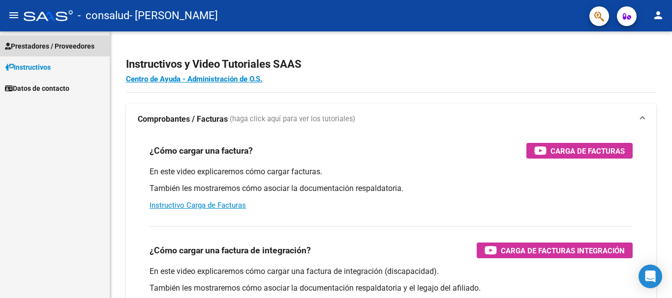
click at [49, 41] on span "Prestadores / Proveedores" at bounding box center [49, 46] width 89 height 11
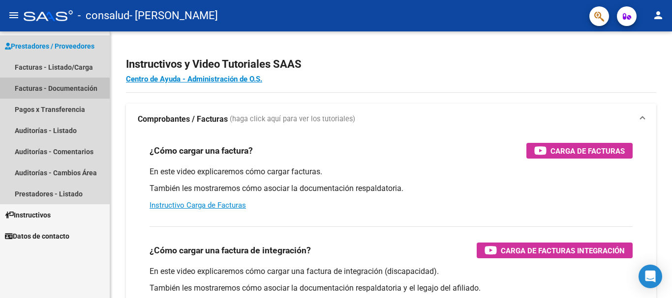
click at [54, 91] on link "Facturas - Documentación" at bounding box center [55, 88] width 110 height 21
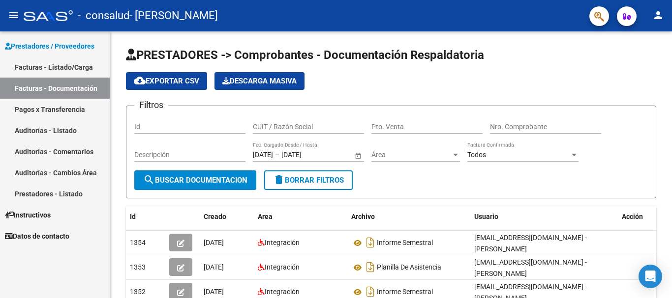
click at [57, 67] on link "Facturas - Listado/Carga" at bounding box center [55, 67] width 110 height 21
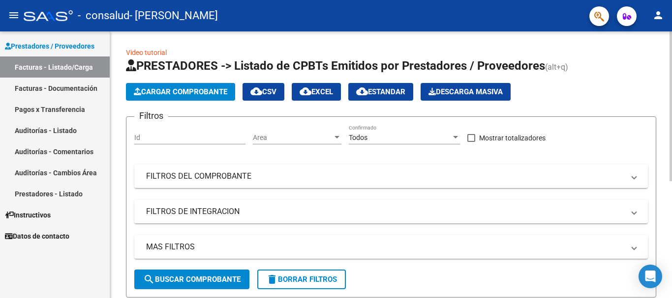
click at [660, 63] on div "Video tutorial PRESTADORES -> Listado de CPBTs Emitidos por Prestadores / Prove…" at bounding box center [392, 265] width 564 height 468
click at [174, 88] on span "Cargar Comprobante" at bounding box center [180, 92] width 93 height 9
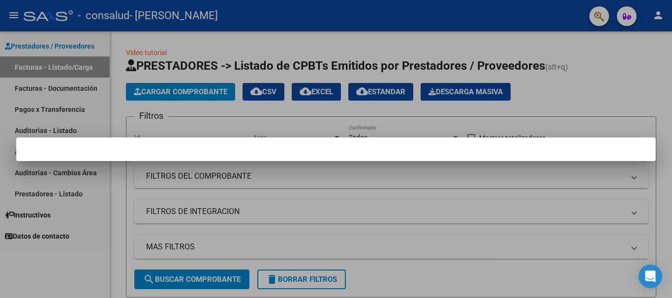
click at [569, 99] on div at bounding box center [336, 149] width 672 height 298
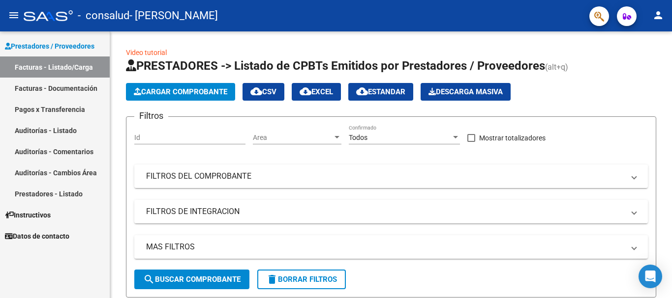
click at [60, 48] on span "Prestadores / Proveedores" at bounding box center [49, 46] width 89 height 11
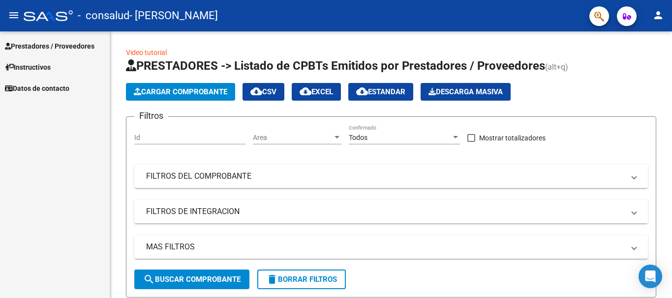
click at [16, 13] on mat-icon "menu" at bounding box center [14, 15] width 12 height 12
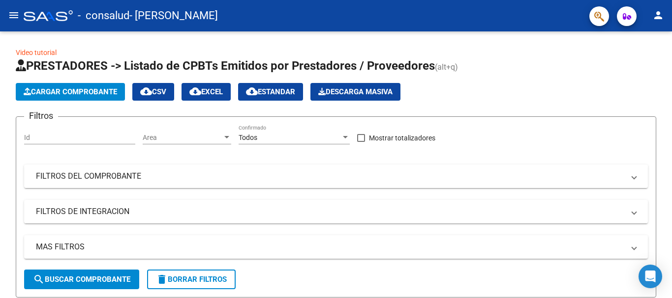
click at [16, 13] on mat-icon "menu" at bounding box center [14, 15] width 12 height 12
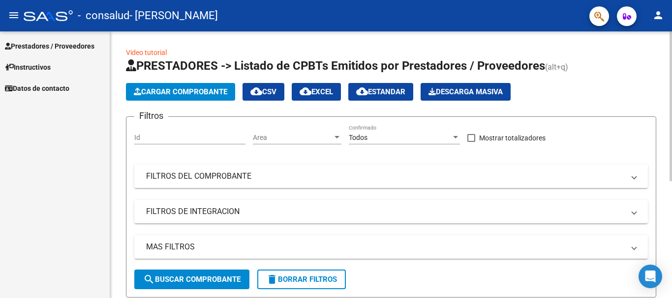
click at [204, 67] on span "PRESTADORES -> Listado de CPBTs Emitidos por Prestadores / Proveedores" at bounding box center [335, 66] width 419 height 14
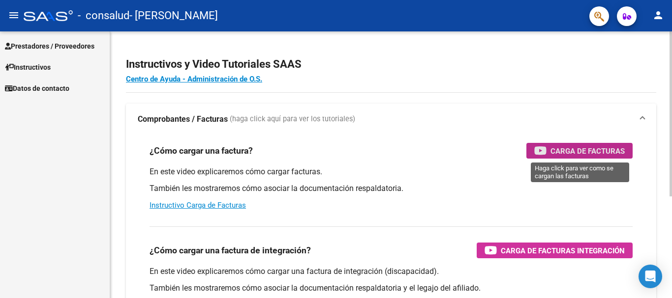
click at [550, 152] on div "Carga de Facturas" at bounding box center [579, 151] width 90 height 16
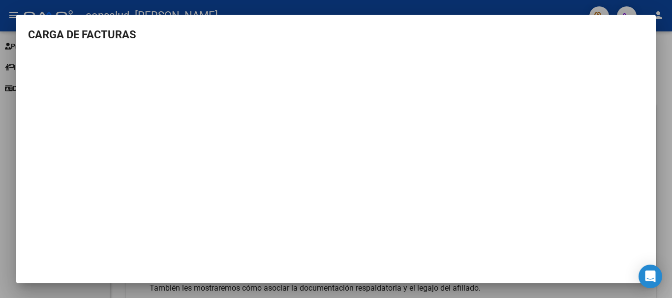
click at [66, 12] on div at bounding box center [336, 149] width 672 height 298
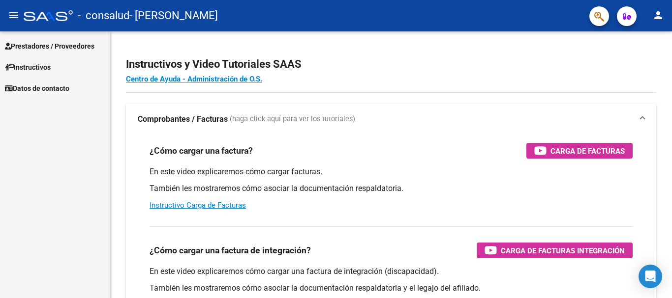
click at [29, 50] on span "Prestadores / Proveedores" at bounding box center [49, 46] width 89 height 11
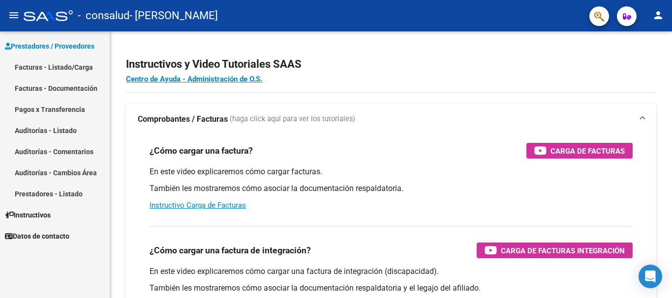
click at [44, 68] on link "Facturas - Listado/Carga" at bounding box center [55, 67] width 110 height 21
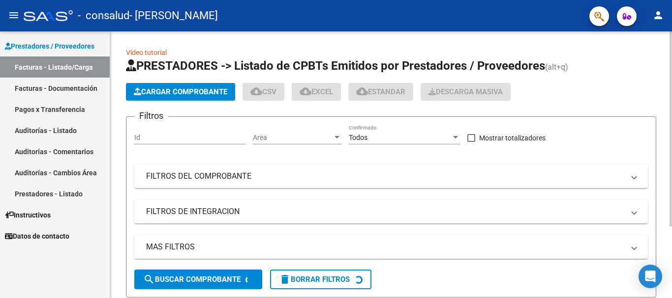
click at [155, 94] on span "Cargar Comprobante" at bounding box center [180, 92] width 93 height 9
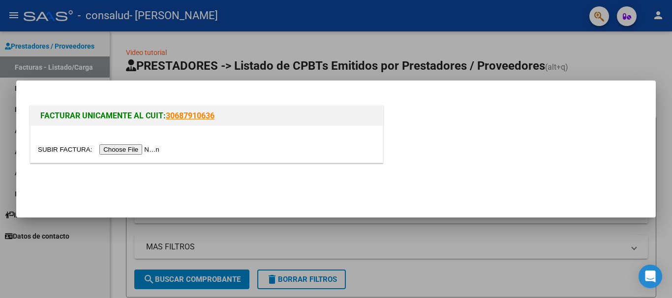
click at [141, 149] on input "file" at bounding box center [100, 150] width 124 height 10
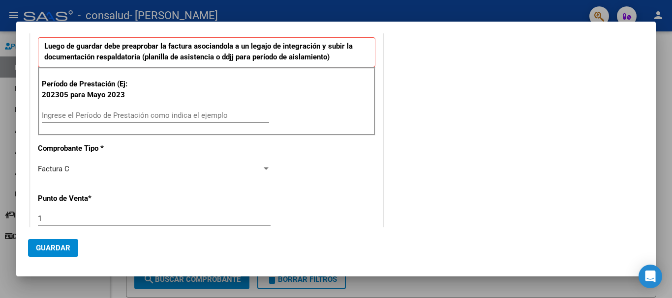
scroll to position [163, 0]
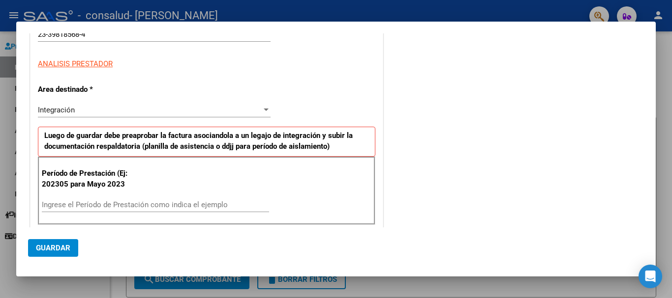
click at [235, 106] on div "Integración" at bounding box center [150, 110] width 224 height 9
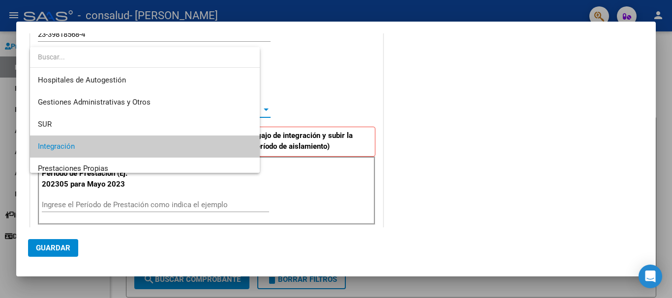
scroll to position [37, 0]
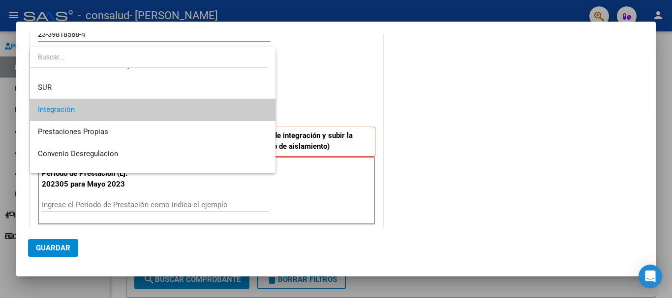
click at [153, 108] on span "Integración" at bounding box center [153, 110] width 230 height 22
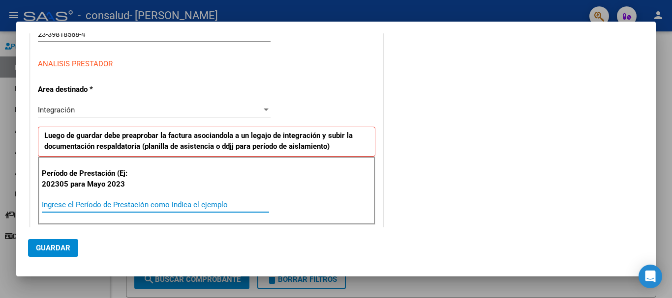
click at [88, 202] on input "Ingrese el Período de Prestación como indica el ejemplo" at bounding box center [155, 205] width 227 height 9
type input "202507"
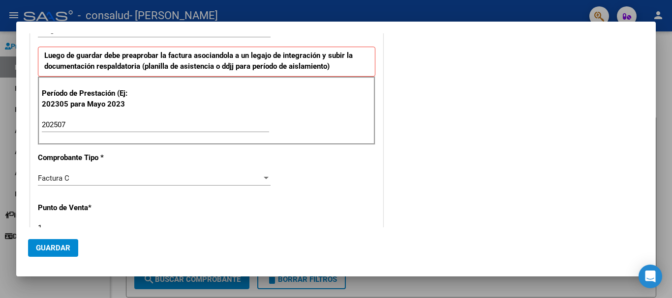
scroll to position [0, 0]
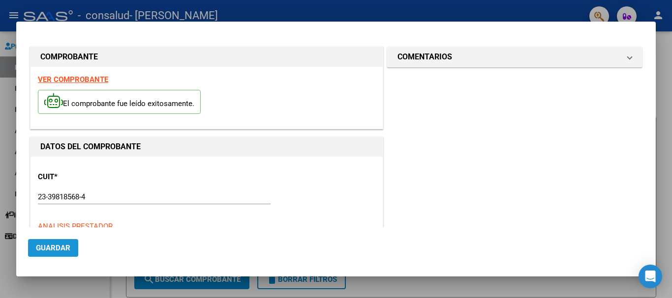
click at [43, 247] on span "Guardar" at bounding box center [53, 248] width 34 height 9
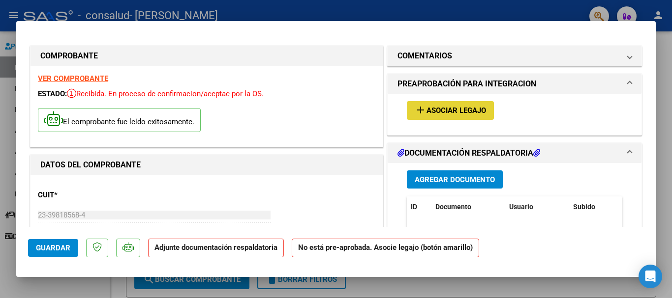
click at [432, 108] on span "Asociar Legajo" at bounding box center [455, 111] width 59 height 9
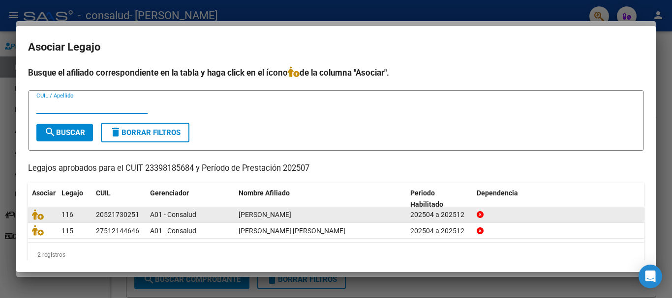
click at [145, 213] on datatable-body-cell "20521730251" at bounding box center [119, 214] width 54 height 15
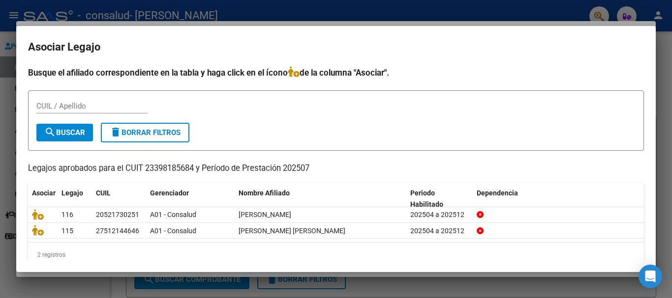
scroll to position [16, 0]
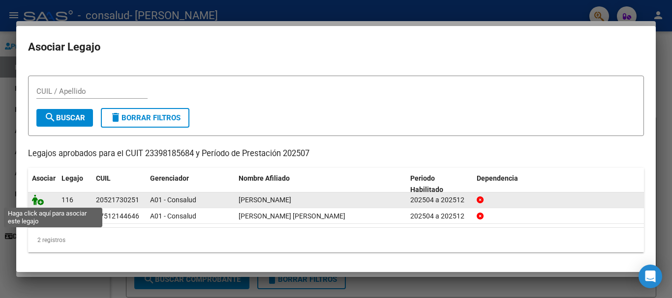
click at [37, 201] on icon at bounding box center [38, 200] width 12 height 11
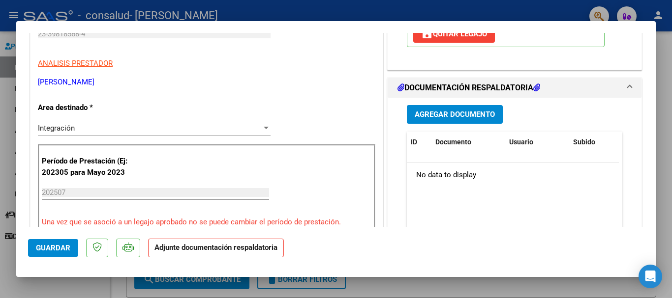
scroll to position [186, 0]
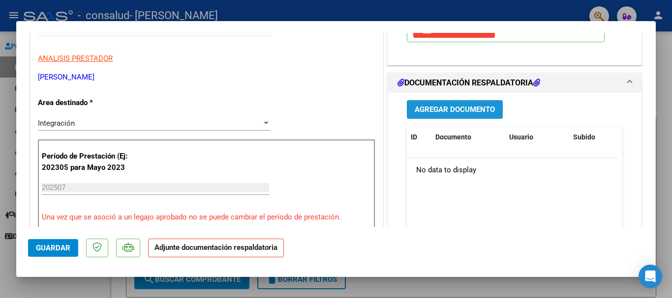
click at [439, 117] on button "Agregar Documento" at bounding box center [455, 109] width 96 height 18
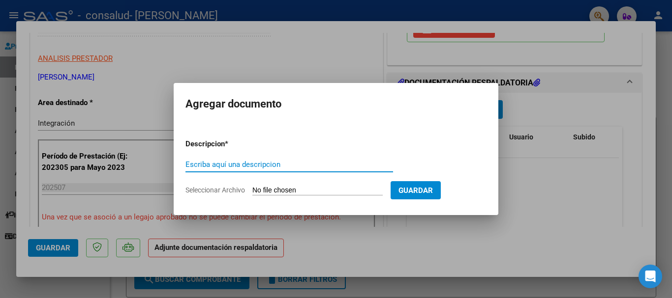
click at [347, 188] on input "Seleccionar Archivo" at bounding box center [317, 190] width 130 height 9
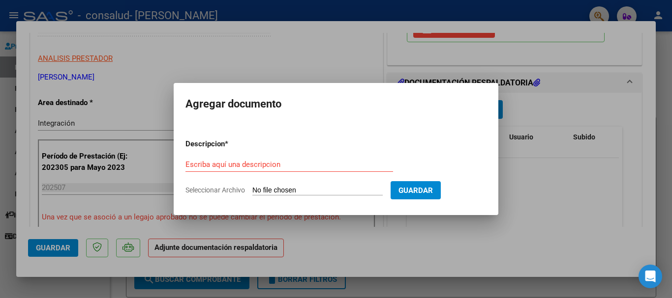
type input "C:\fakepath\CamScanner [DATE] 22.14.pdf"
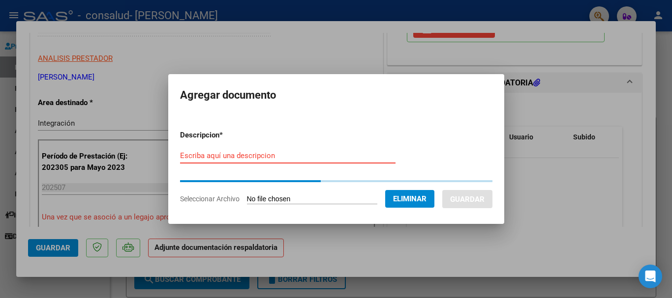
click at [253, 157] on input "Escriba aquí una descripcion" at bounding box center [287, 155] width 215 height 9
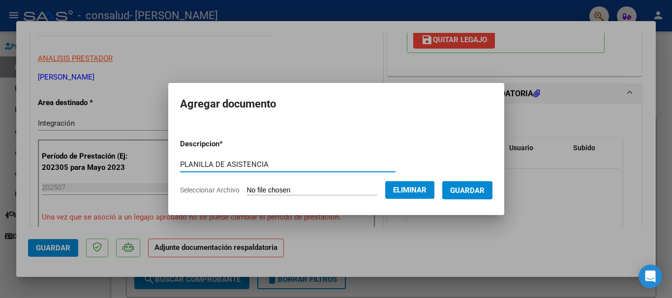
type input "PLANILLA DE ASISTENCIA"
click at [471, 191] on span "Guardar" at bounding box center [467, 190] width 34 height 9
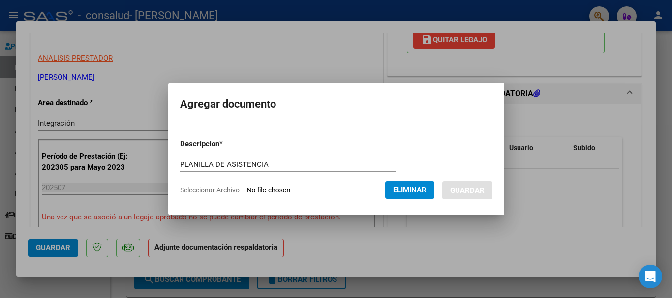
click at [404, 123] on mat-dialog-container "Agregar documento Descripcion * PLANILLA DE ASISTENCIA Escriba aquí una descrip…" at bounding box center [336, 149] width 336 height 132
click at [339, 185] on form "Descripcion * PLANILLA DE ASISTENCIA Escriba aquí una descripcion Seleccionar A…" at bounding box center [336, 167] width 312 height 72
click at [333, 196] on form "Descripcion * PLANILLA DE ASISTENCIA Escriba aquí una descripcion Seleccionar A…" at bounding box center [336, 167] width 312 height 72
click at [282, 164] on input "PLANILLA DE ASISTENCIA" at bounding box center [287, 164] width 215 height 9
click at [461, 249] on div at bounding box center [336, 149] width 672 height 298
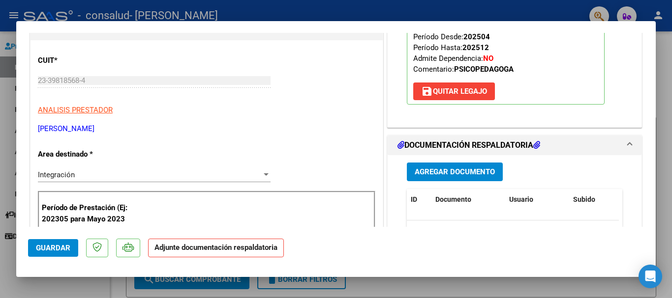
scroll to position [115, 0]
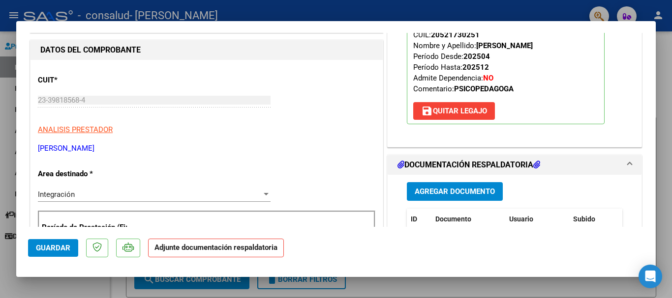
click at [449, 189] on span "Agregar Documento" at bounding box center [454, 192] width 80 height 9
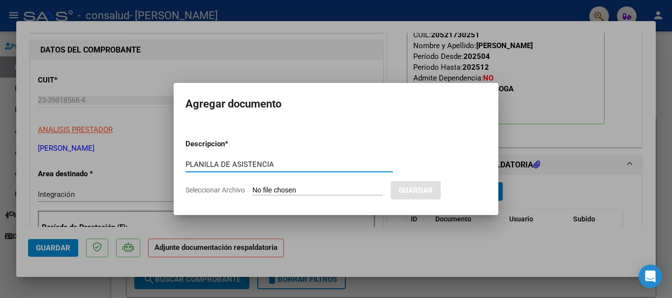
type input "PLANILLA DE ASISTENCIA"
click at [290, 188] on input "Seleccionar Archivo" at bounding box center [317, 190] width 130 height 9
type input "C:\fakepath\CamScanner [DATE] 22.14.pdf"
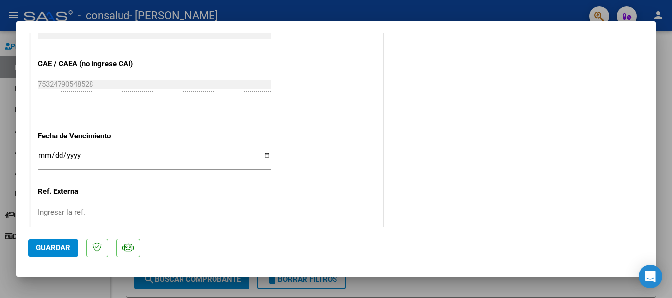
scroll to position [629, 0]
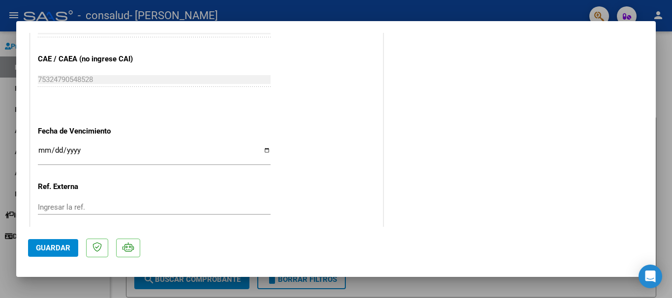
click at [52, 248] on span "Guardar" at bounding box center [53, 248] width 34 height 9
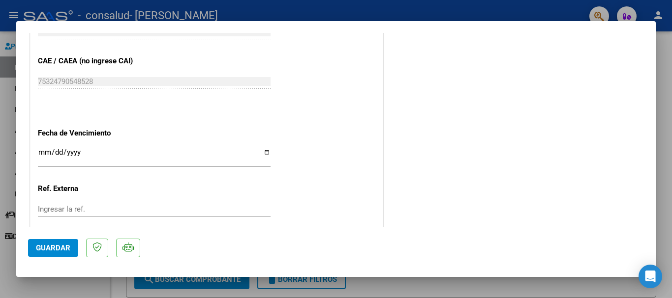
scroll to position [686, 0]
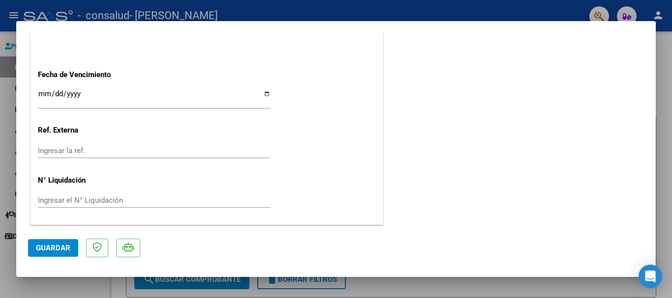
click at [666, 190] on div at bounding box center [336, 149] width 672 height 298
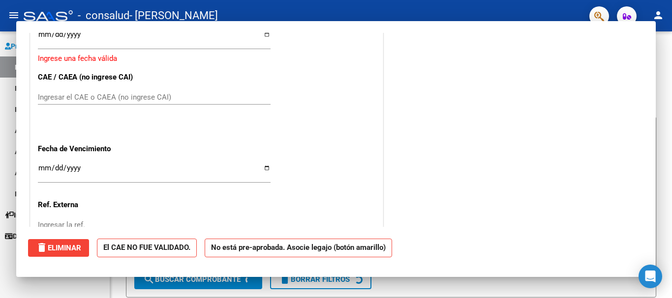
scroll to position [0, 0]
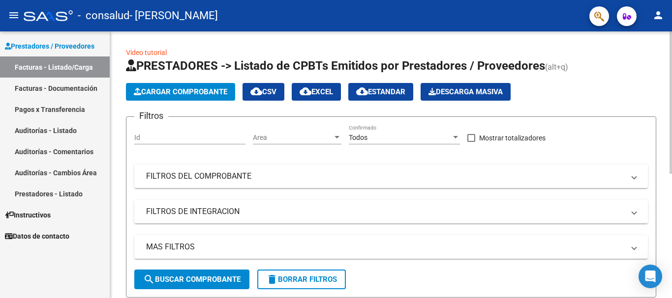
click at [171, 88] on span "Cargar Comprobante" at bounding box center [180, 92] width 93 height 9
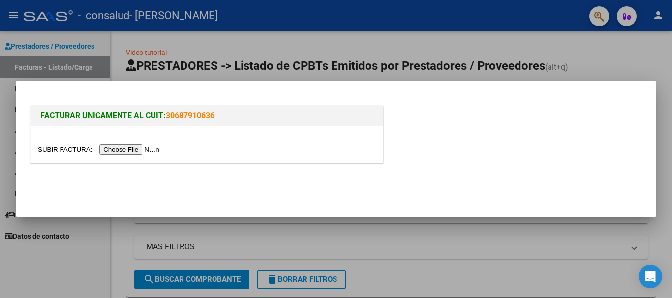
click at [142, 148] on input "file" at bounding box center [100, 150] width 124 height 10
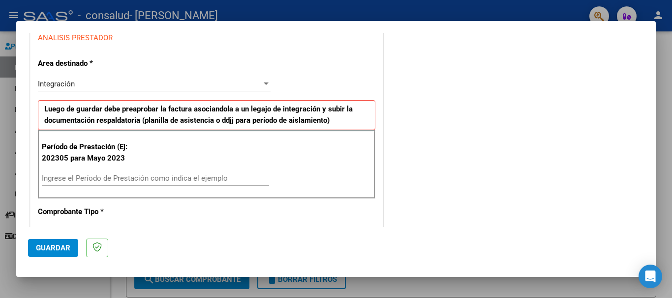
scroll to position [229, 0]
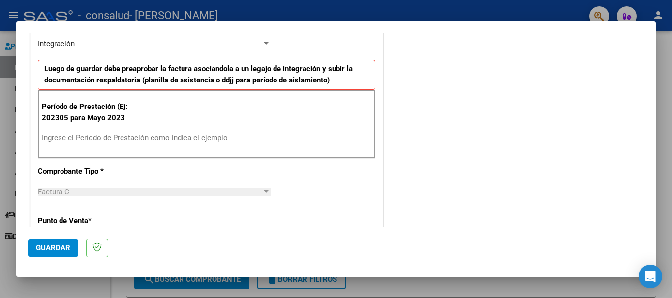
click at [227, 136] on input "Ingrese el Período de Prestación como indica el ejemplo" at bounding box center [155, 138] width 227 height 9
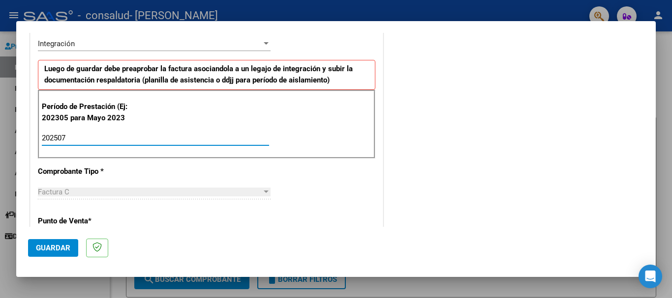
type input "202507"
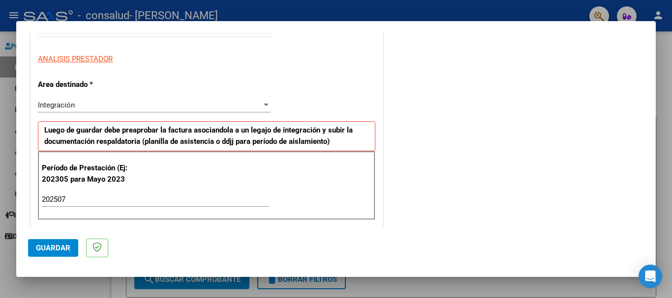
scroll to position [0, 0]
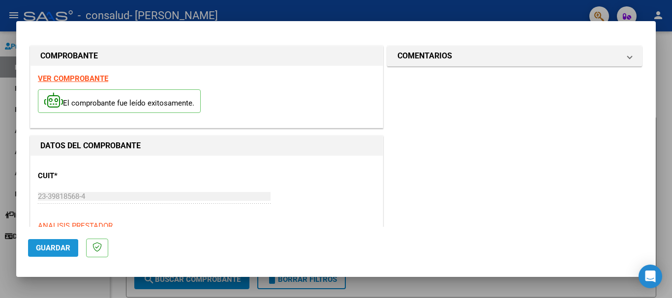
click at [42, 250] on span "Guardar" at bounding box center [53, 248] width 34 height 9
click at [366, 27] on mat-dialog-container "COMPROBANTE VER COMPROBANTE El comprobante fue leído exitosamente. DATOS DEL CO…" at bounding box center [335, 149] width 639 height 256
click at [121, 243] on mat-dialog-actions "Guardar" at bounding box center [336, 246] width 616 height 39
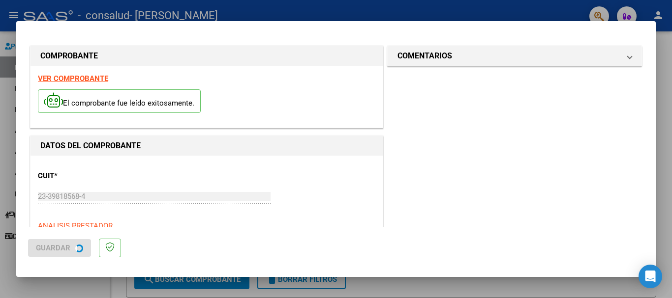
click at [319, 197] on div "CUIT * 23-39818568-4 Ingresar CUIT ANALISIS PRESTADOR" at bounding box center [206, 197] width 337 height 68
click at [657, 72] on div at bounding box center [336, 149] width 672 height 298
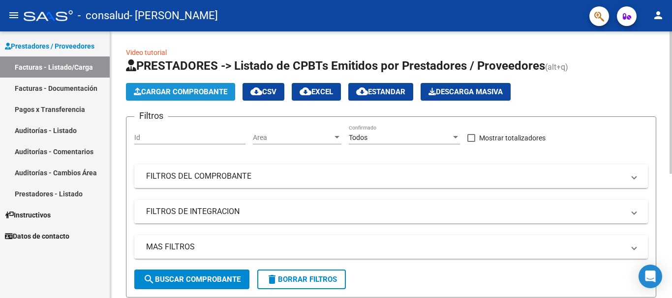
click at [214, 100] on button "Cargar Comprobante" at bounding box center [180, 92] width 109 height 18
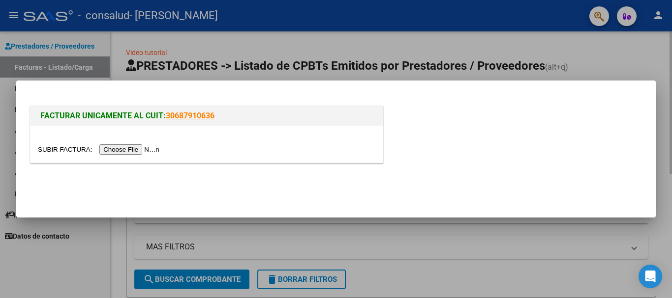
click at [214, 100] on div "FACTURAR UNICAMENTE AL CUIT: 30687910636" at bounding box center [335, 149] width 639 height 137
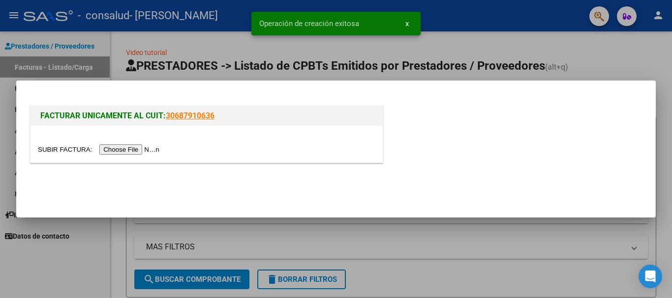
click at [133, 150] on input "file" at bounding box center [100, 150] width 124 height 10
click at [329, 237] on div at bounding box center [336, 149] width 672 height 298
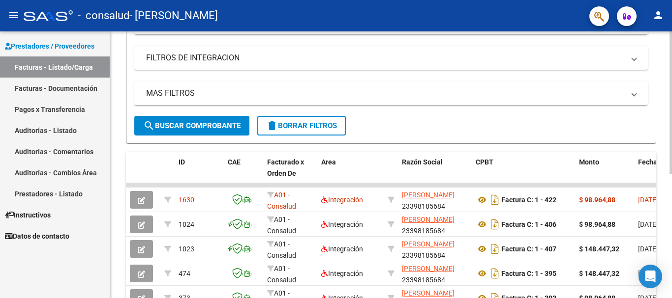
scroll to position [198, 0]
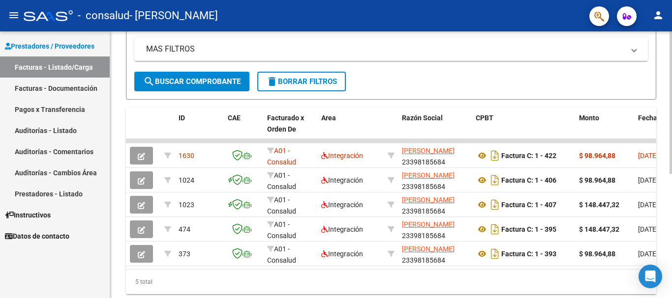
click at [671, 174] on div at bounding box center [670, 212] width 2 height 143
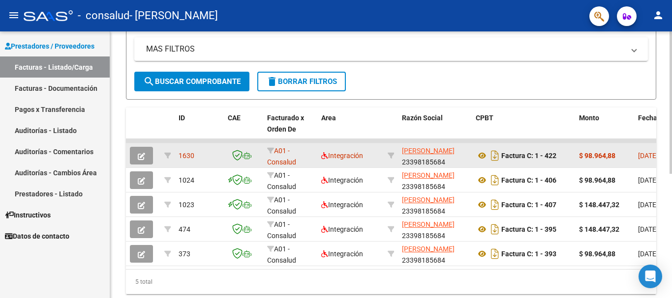
click at [586, 157] on strong "$ 98.964,88" at bounding box center [597, 156] width 36 height 8
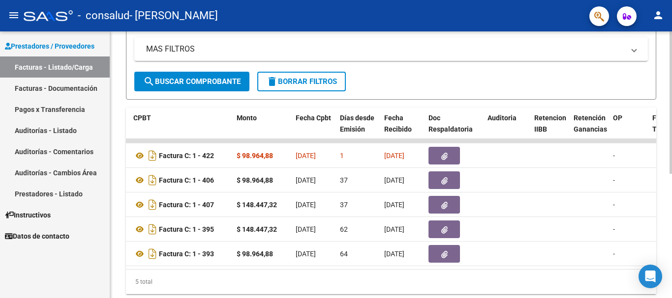
scroll to position [0, 352]
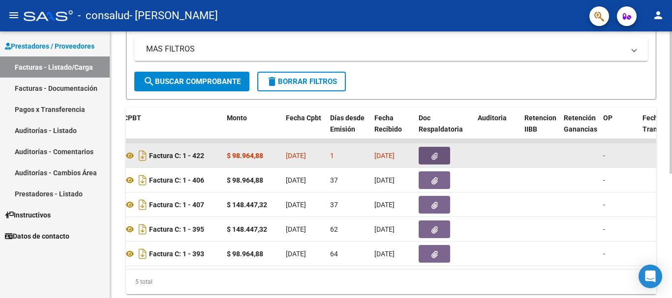
click at [438, 157] on button "button" at bounding box center [433, 156] width 31 height 18
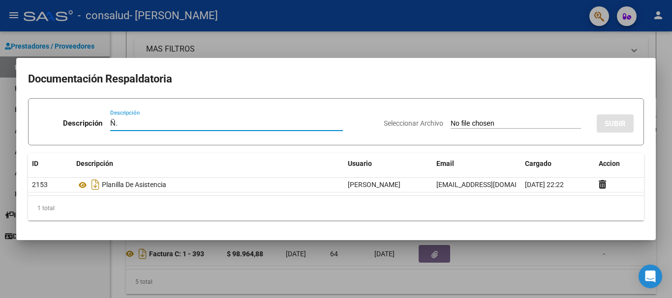
type input "Ñ"
type input "PLANILLA DE ASISTENCIA"
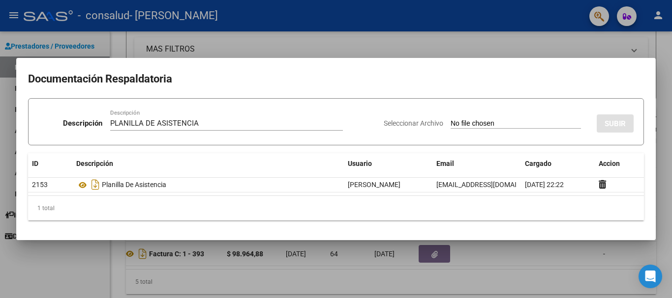
click at [479, 127] on input "Seleccionar Archivo" at bounding box center [515, 123] width 130 height 9
type input "C:\fakepath\CamScanner [DATE] 22.11.pdf"
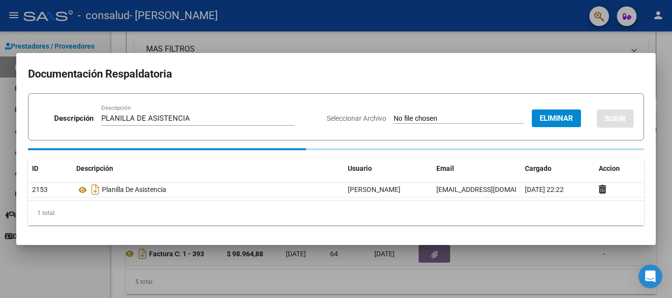
click at [398, 73] on h2 "Documentación Respaldatoria" at bounding box center [336, 74] width 616 height 19
click at [425, 79] on h2 "Documentación Respaldatoria" at bounding box center [336, 74] width 616 height 19
click at [466, 41] on div at bounding box center [336, 149] width 672 height 298
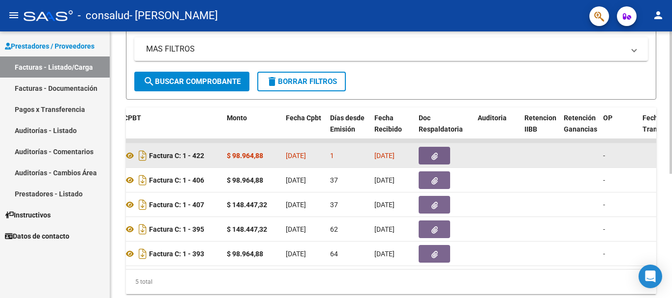
click at [430, 154] on button "button" at bounding box center [433, 156] width 31 height 18
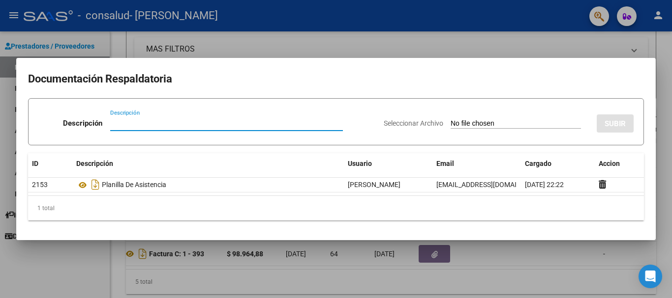
click at [258, 38] on div at bounding box center [336, 149] width 672 height 298
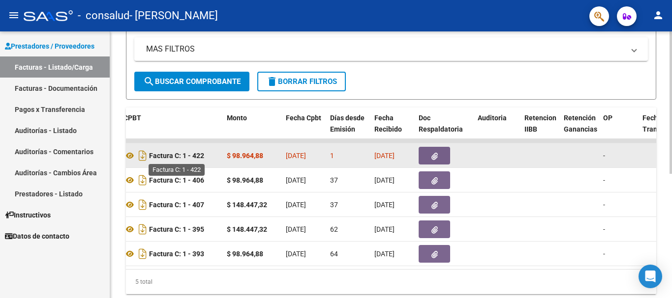
click at [166, 156] on strong "Factura C: 1 - 422" at bounding box center [176, 156] width 55 height 8
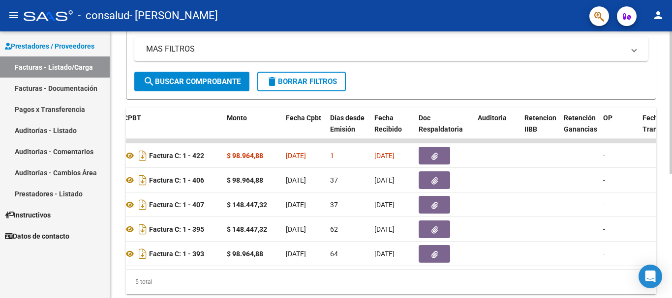
drag, startPoint x: 257, startPoint y: 269, endPoint x: 249, endPoint y: 270, distance: 7.4
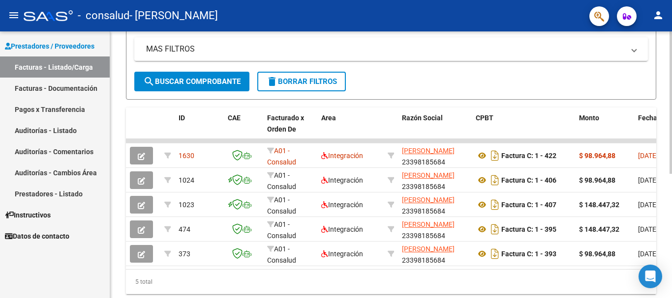
scroll to position [0, 0]
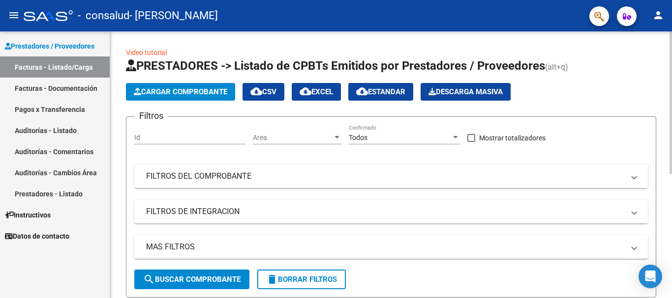
click at [671, 79] on div at bounding box center [670, 164] width 2 height 267
click at [671, 79] on div at bounding box center [670, 102] width 2 height 143
click at [184, 88] on span "Cargar Comprobante" at bounding box center [180, 92] width 93 height 9
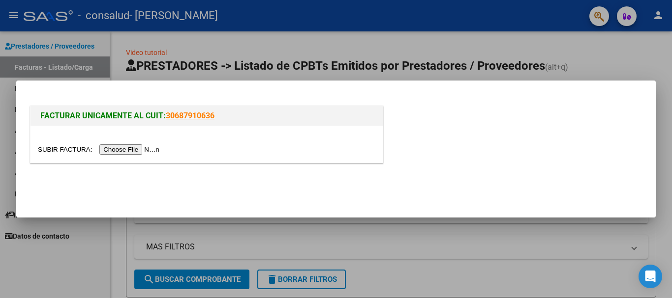
click at [128, 148] on input "file" at bounding box center [100, 150] width 124 height 10
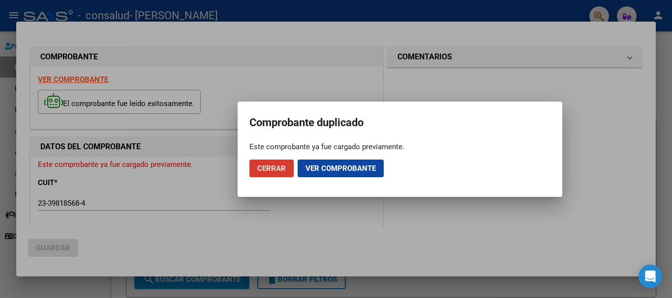
click at [318, 165] on span "Ver comprobante" at bounding box center [340, 168] width 70 height 9
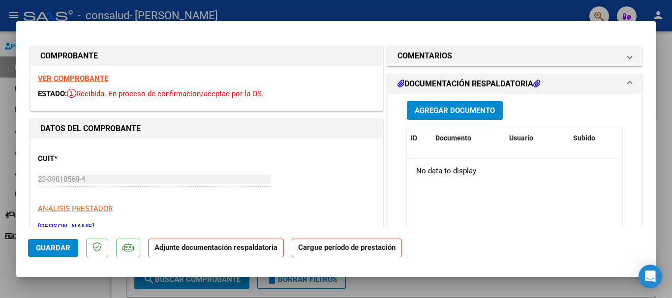
click at [439, 111] on span "Agregar Documento" at bounding box center [454, 111] width 80 height 9
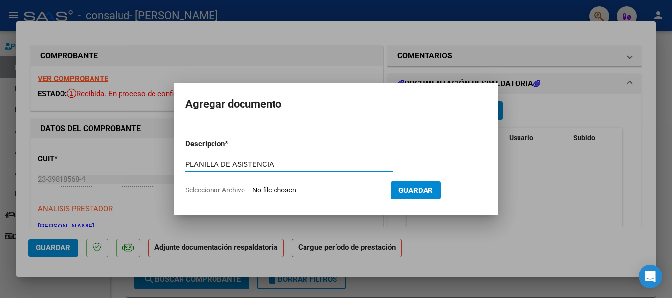
type input "PLANILLA DE ASISTENCIA"
click at [321, 190] on input "Seleccionar Archivo" at bounding box center [317, 190] width 130 height 9
type input "C:\fakepath\CamScanner [DATE] 22.11.pdf"
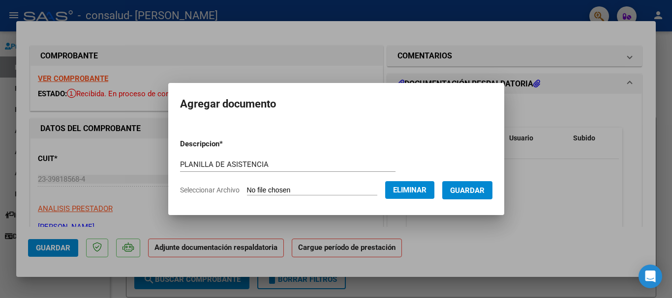
click at [474, 191] on span "Guardar" at bounding box center [467, 190] width 34 height 9
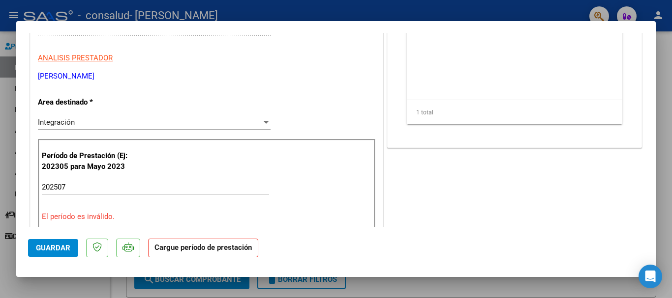
scroll to position [167, 0]
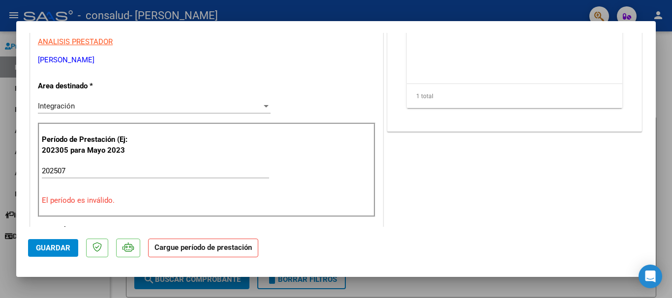
click at [158, 172] on input "202507" at bounding box center [155, 171] width 227 height 9
type input "202507"
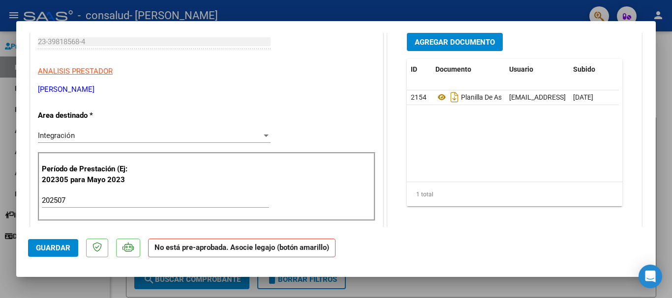
scroll to position [0, 0]
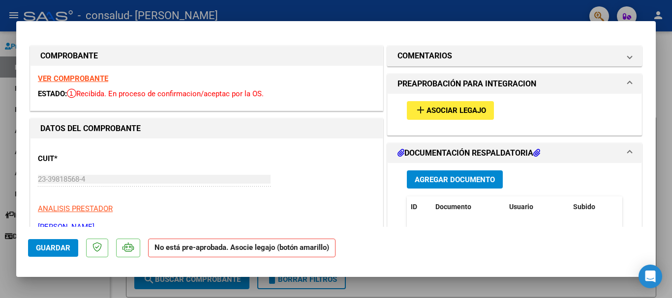
click at [449, 111] on span "Asociar Legajo" at bounding box center [455, 111] width 59 height 9
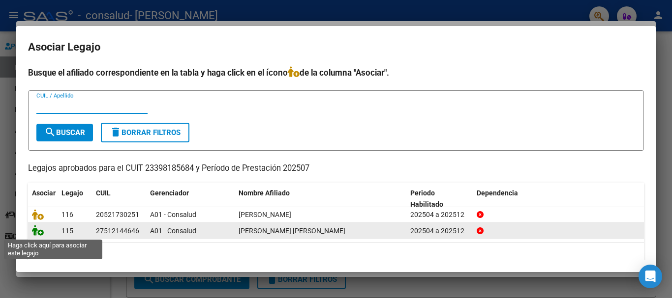
click at [36, 233] on icon at bounding box center [38, 230] width 12 height 11
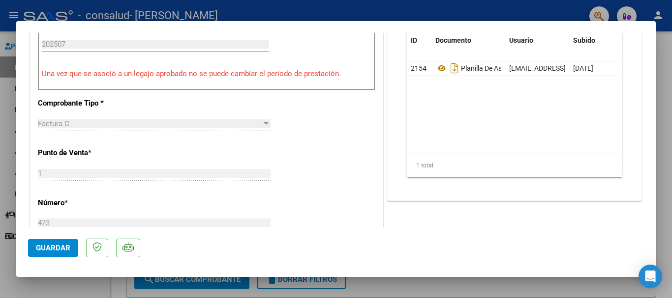
scroll to position [306, 0]
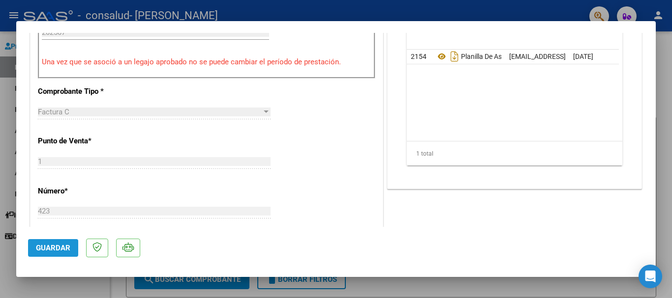
click at [67, 251] on span "Guardar" at bounding box center [53, 248] width 34 height 9
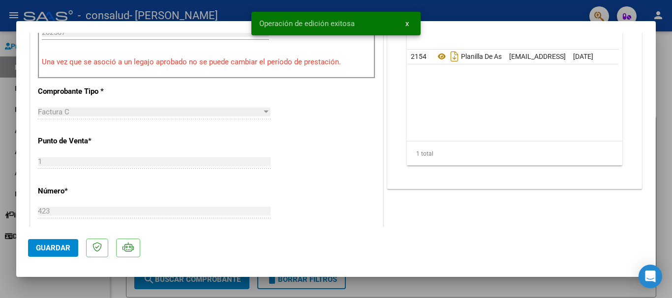
click at [668, 58] on div at bounding box center [336, 149] width 672 height 298
type input "$ 0,00"
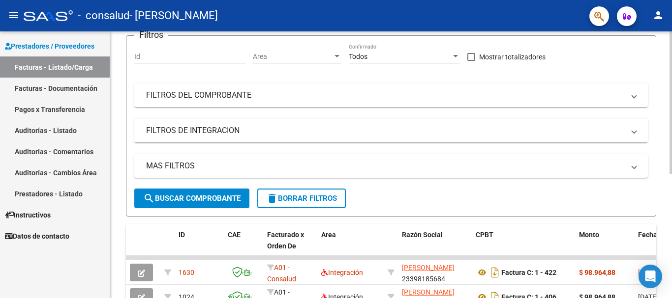
scroll to position [0, 0]
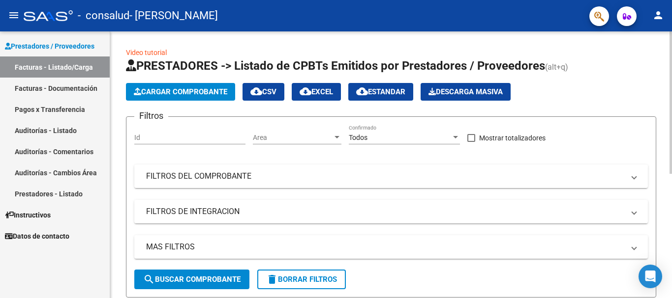
click at [671, 6] on div "menu - consalud - [PERSON_NAME] AILEN person Prestadores / Proveedores Facturas…" at bounding box center [336, 149] width 672 height 298
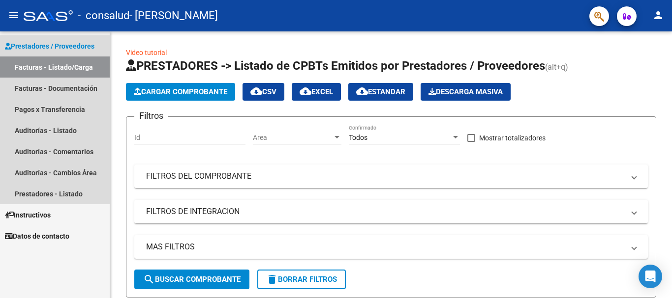
click at [47, 46] on span "Prestadores / Proveedores" at bounding box center [49, 46] width 89 height 11
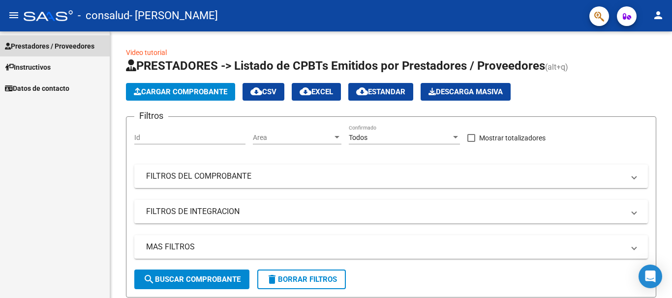
click at [24, 45] on span "Prestadores / Proveedores" at bounding box center [49, 46] width 89 height 11
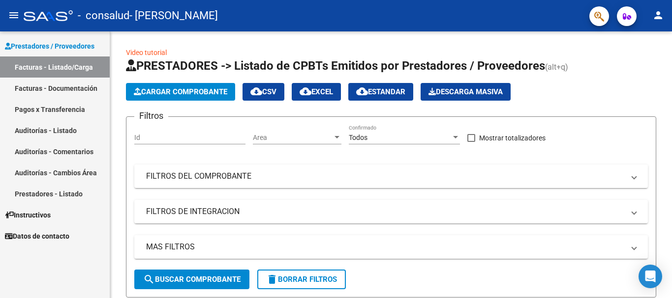
click at [54, 88] on link "Facturas - Documentación" at bounding box center [55, 88] width 110 height 21
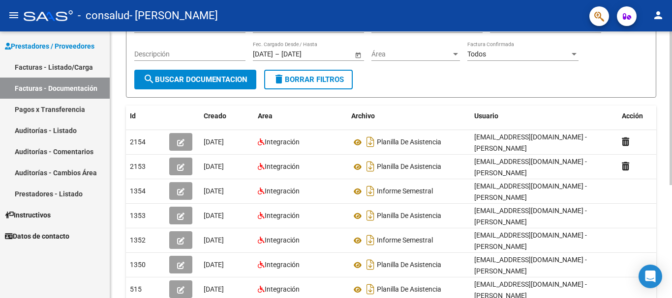
scroll to position [102, 0]
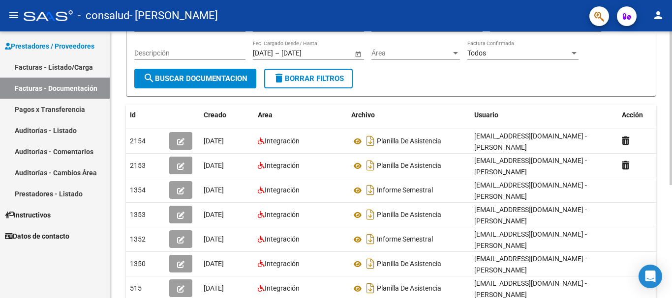
click at [671, 141] on div at bounding box center [670, 169] width 2 height 154
